Goal: Navigation & Orientation: Go to known website

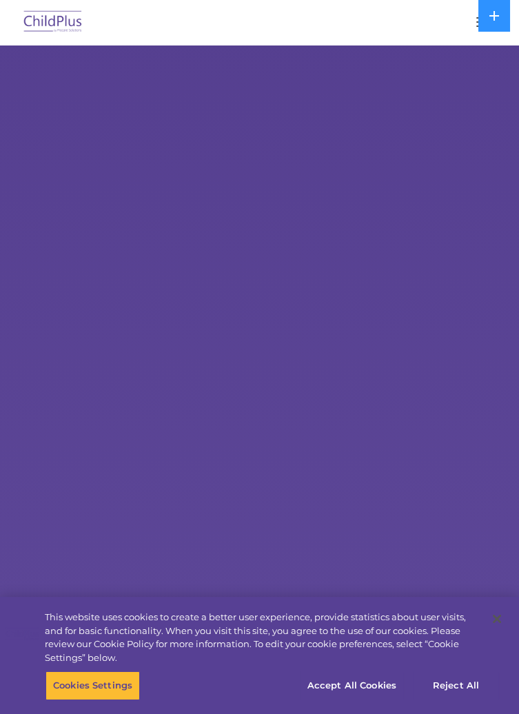
select select "MEDIUM"
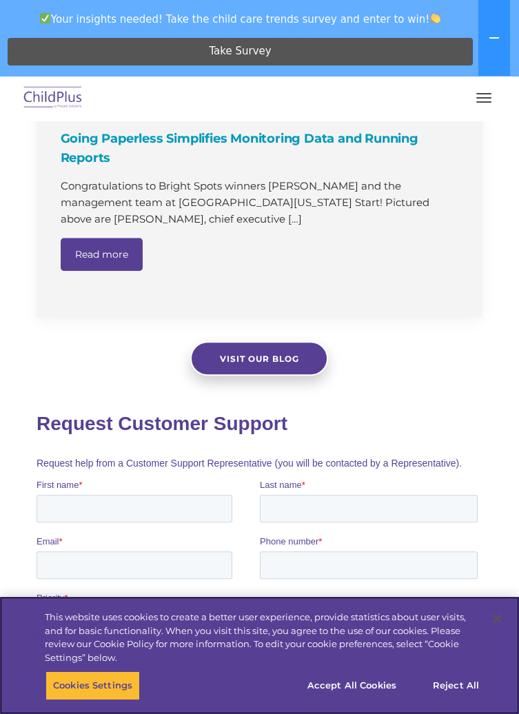
scroll to position [1938, 0]
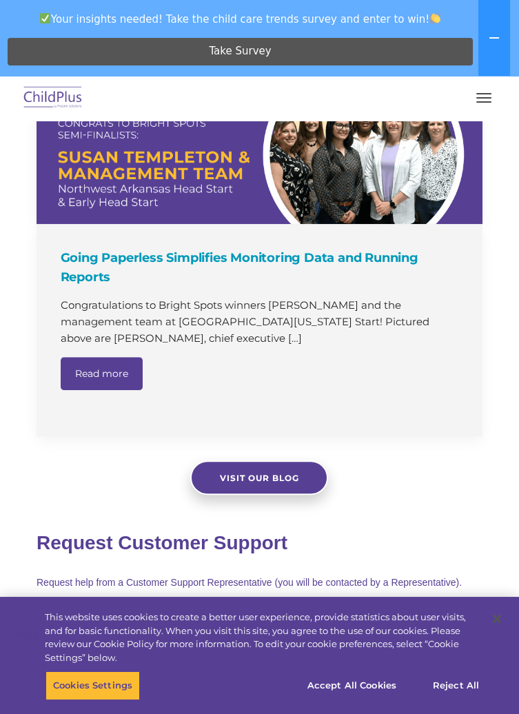
click at [45, 103] on img at bounding box center [53, 98] width 65 height 32
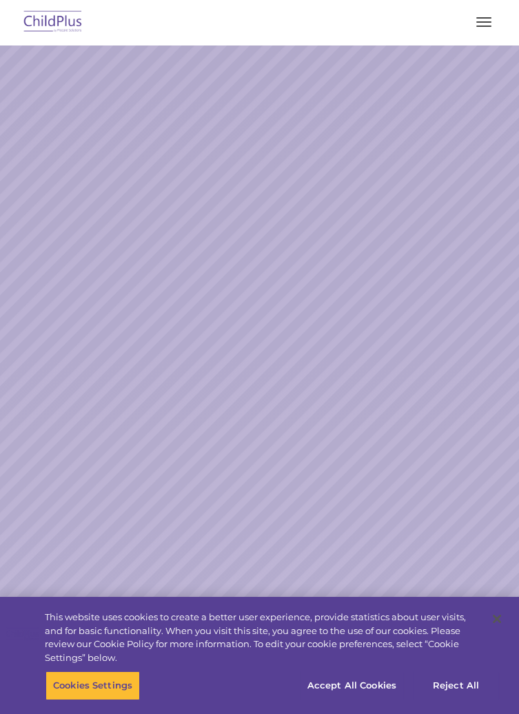
select select "MEDIUM"
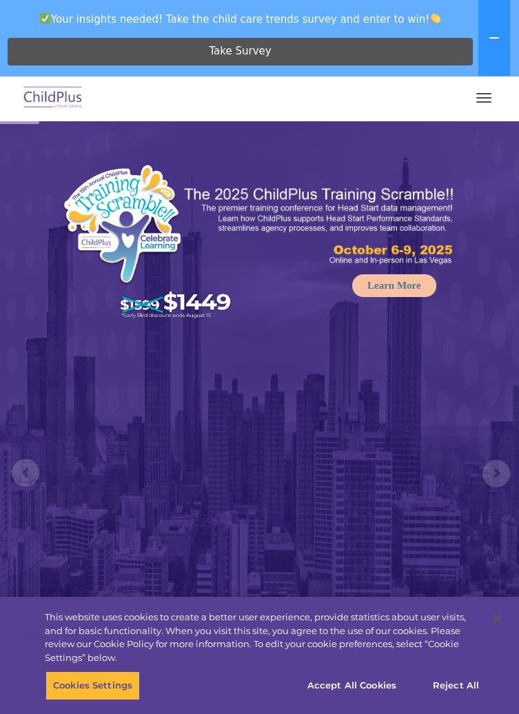
click at [482, 99] on button "button" at bounding box center [483, 98] width 29 height 22
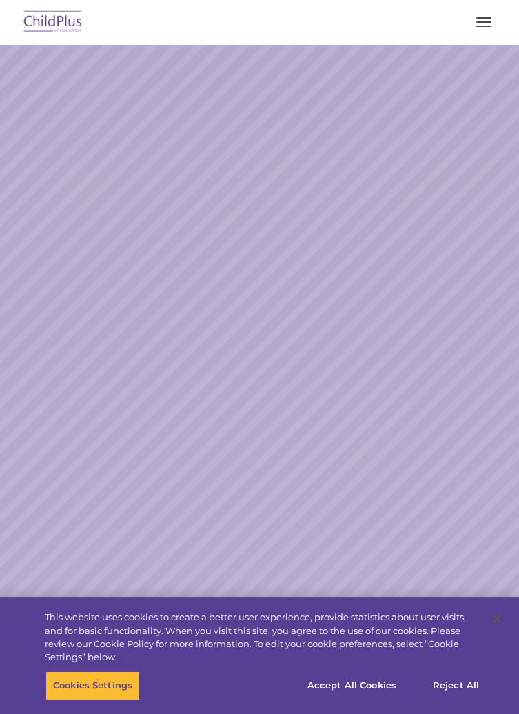
select select "MEDIUM"
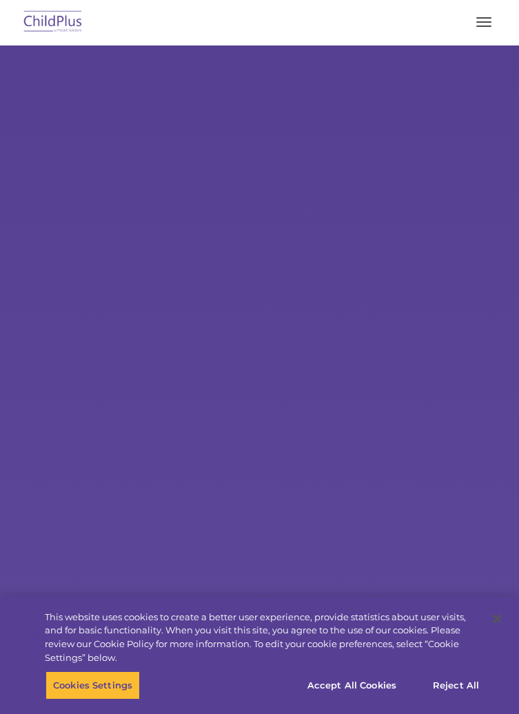
select select "MEDIUM"
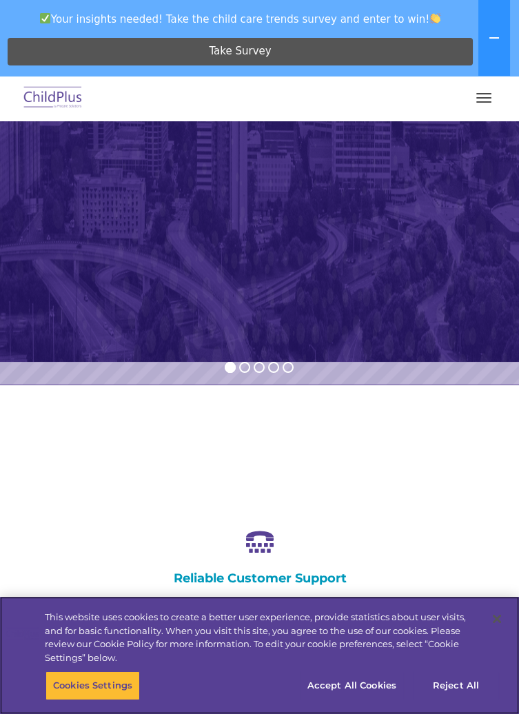
scroll to position [439, 0]
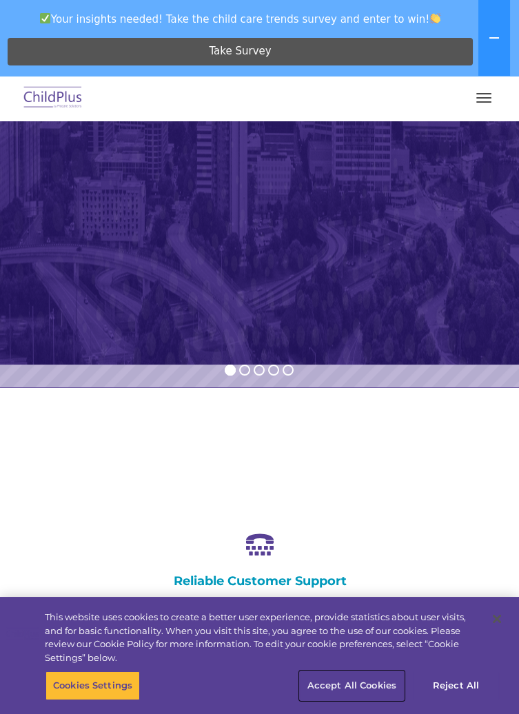
click at [362, 700] on button "Accept All Cookies" at bounding box center [352, 685] width 104 height 29
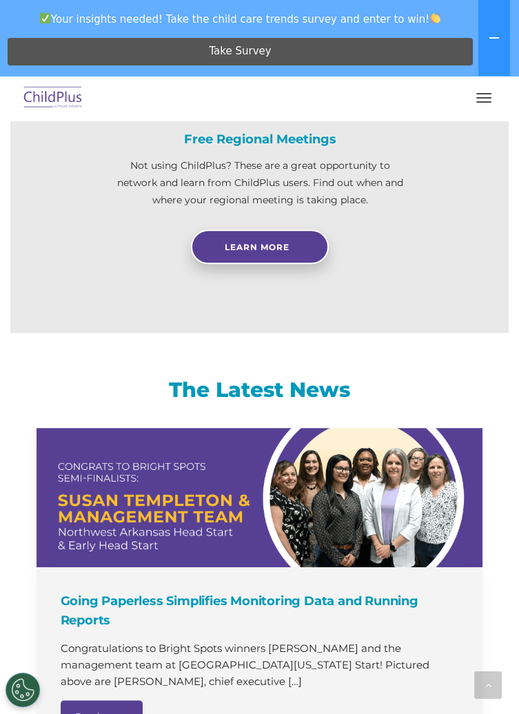
scroll to position [0, 0]
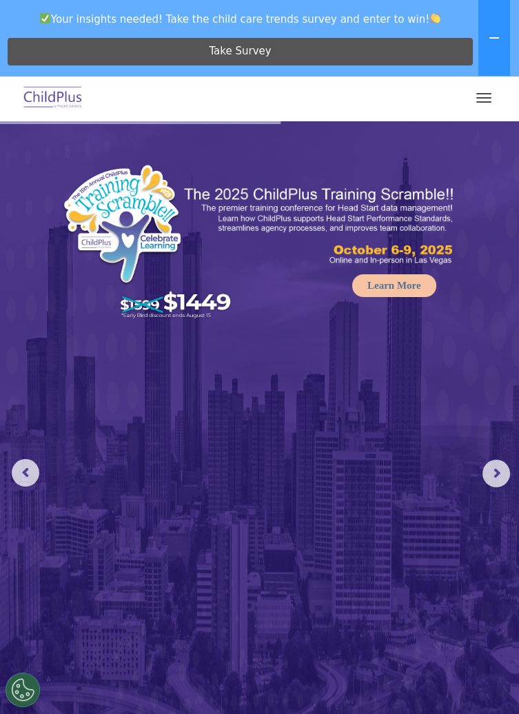
click at [473, 88] on button "button" at bounding box center [483, 98] width 29 height 22
